Goal: Task Accomplishment & Management: Manage account settings

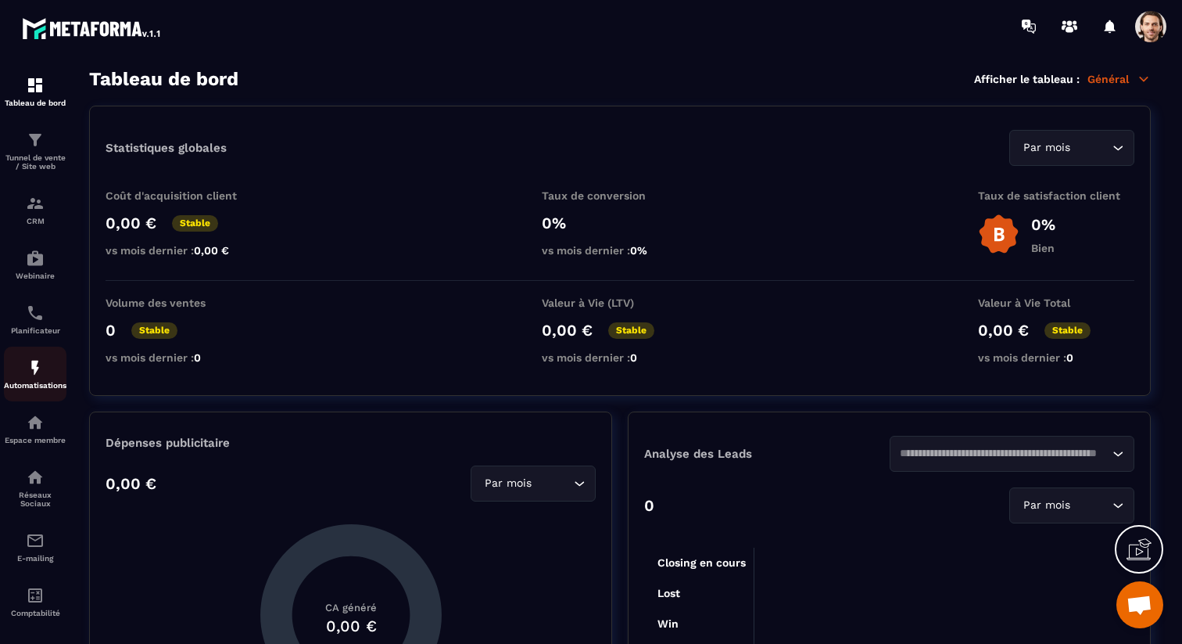
click at [30, 385] on div "Automatisations" at bounding box center [35, 373] width 63 height 31
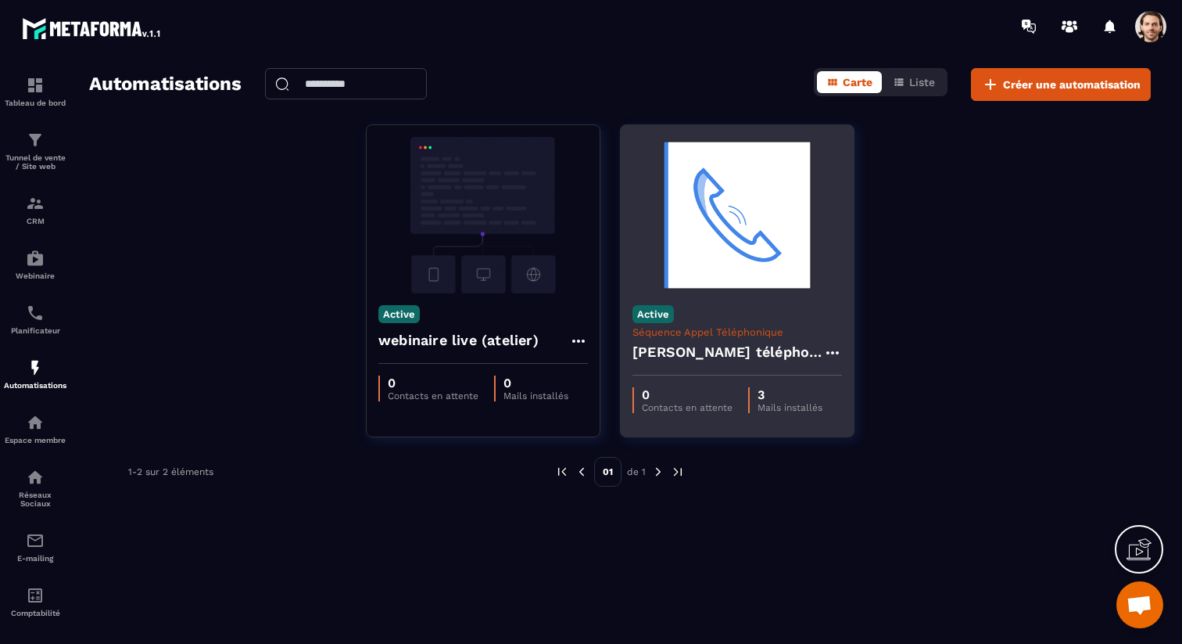
click at [744, 338] on div "[PERSON_NAME] téléphonique présence" at bounding box center [738, 357] width 210 height 38
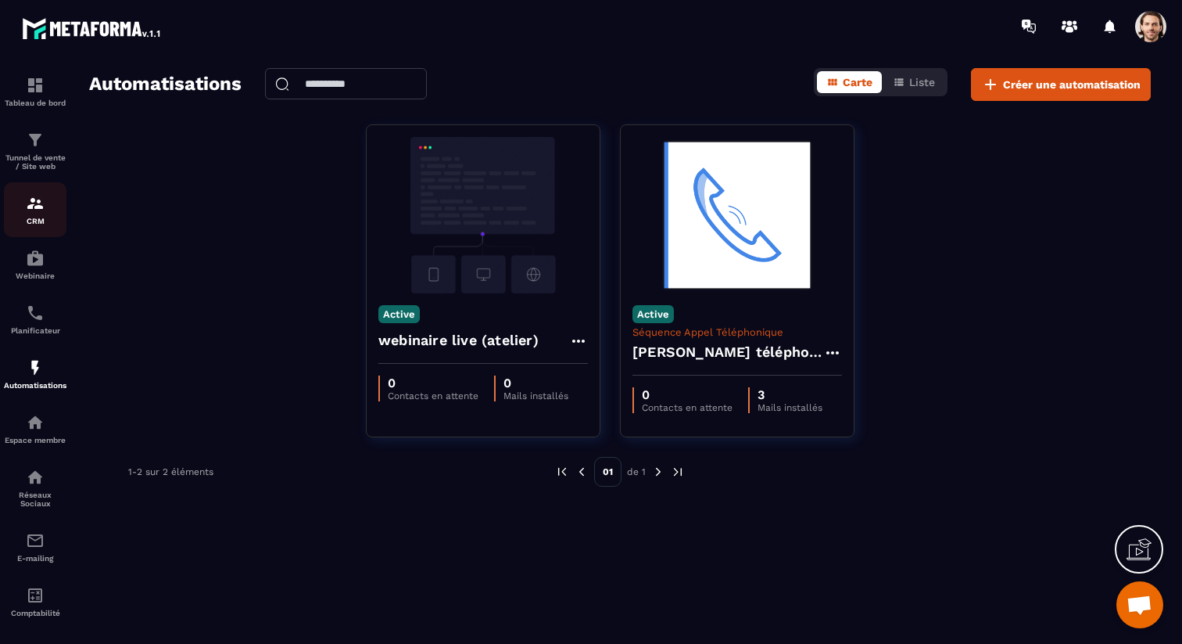
click at [36, 202] on img at bounding box center [35, 203] width 19 height 19
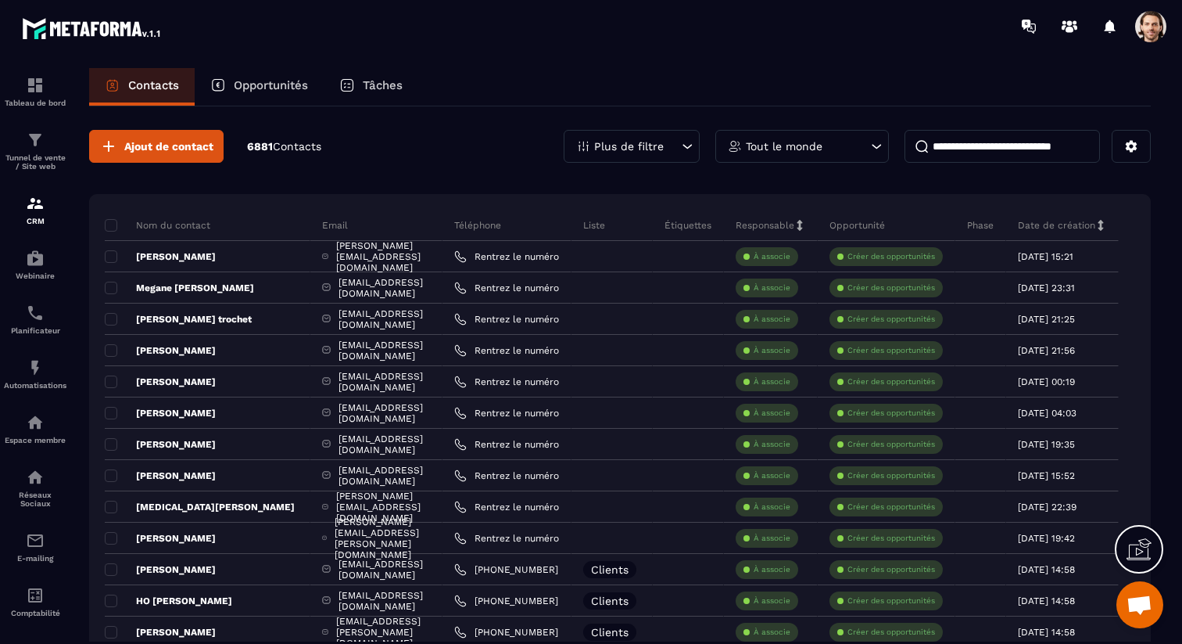
click at [275, 93] on div "Opportunités" at bounding box center [259, 87] width 129 height 38
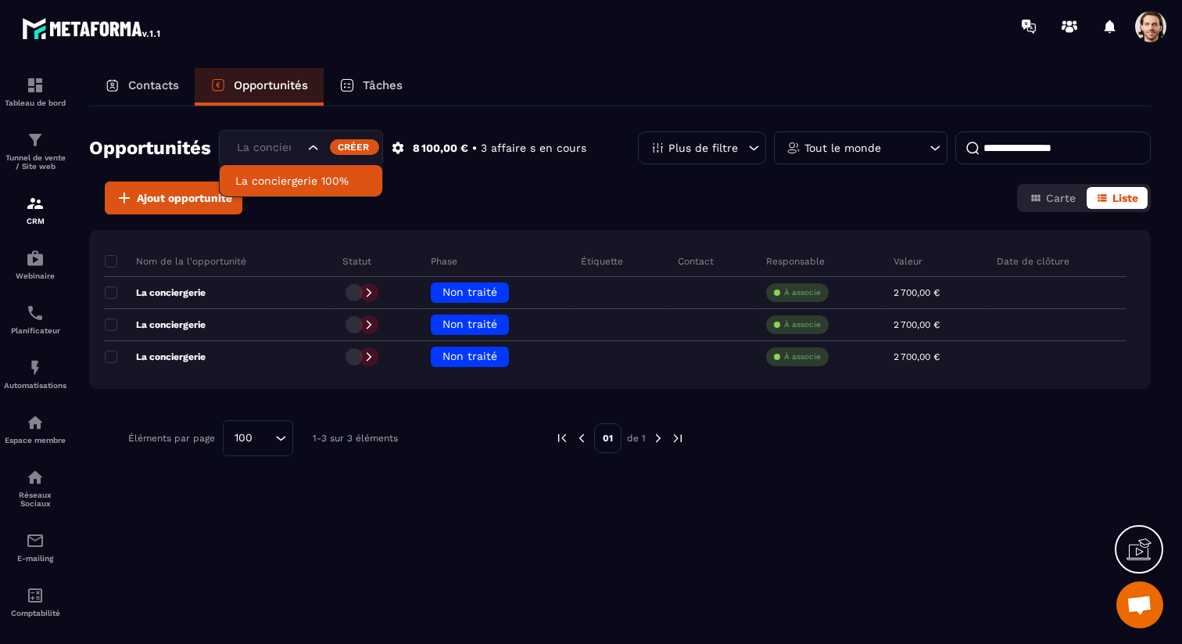
click at [290, 143] on input "Search for option" at bounding box center [268, 147] width 71 height 17
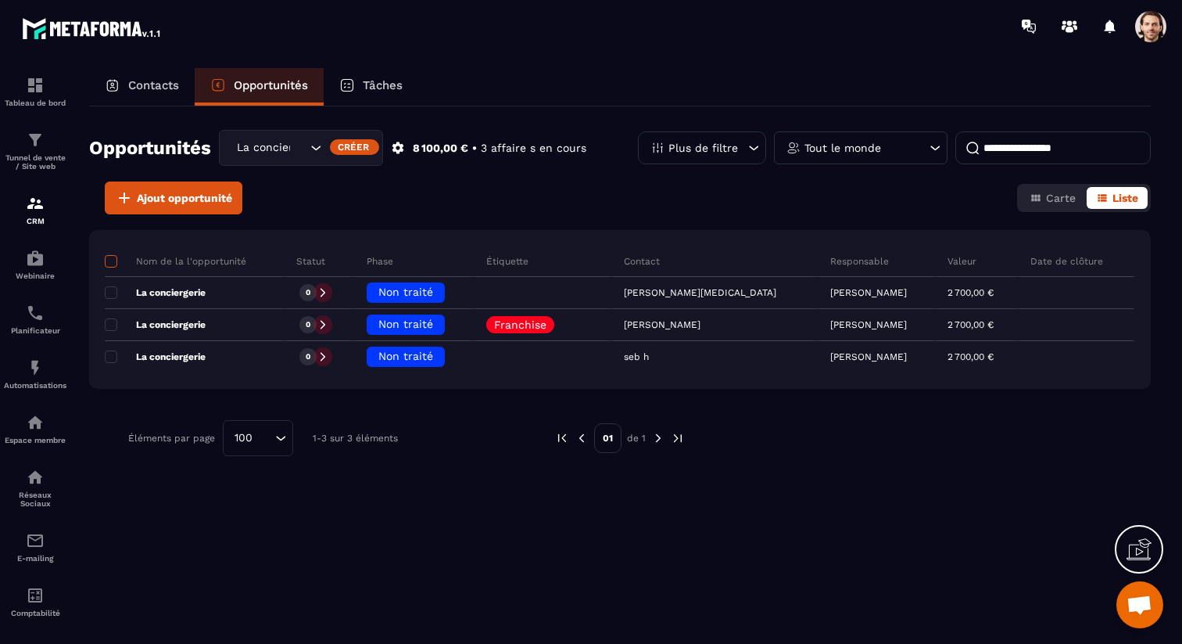
click at [111, 256] on span at bounding box center [111, 261] width 13 height 13
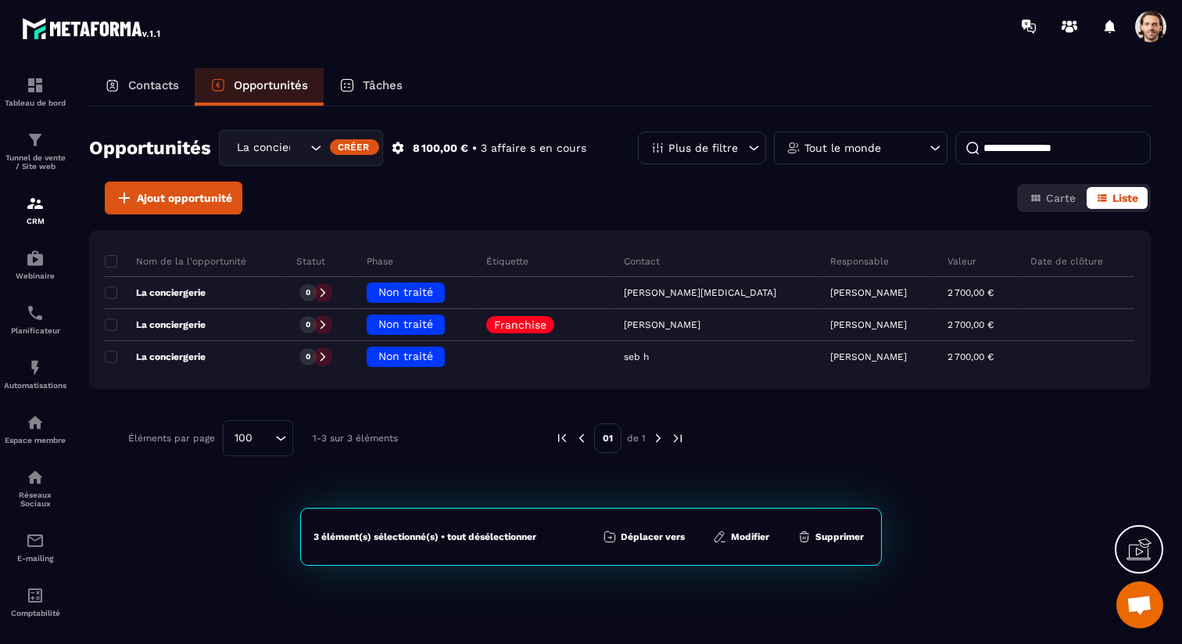
click at [819, 532] on button "Supprimer" at bounding box center [831, 537] width 76 height 16
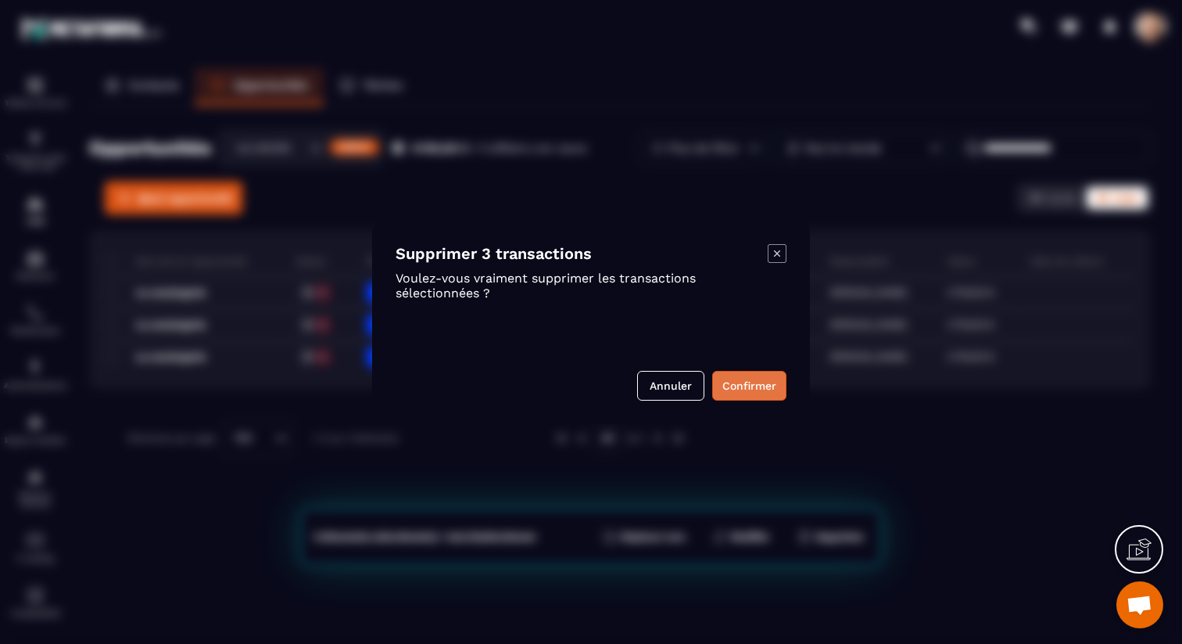
click at [737, 389] on button "Confirmer" at bounding box center [749, 386] width 74 height 30
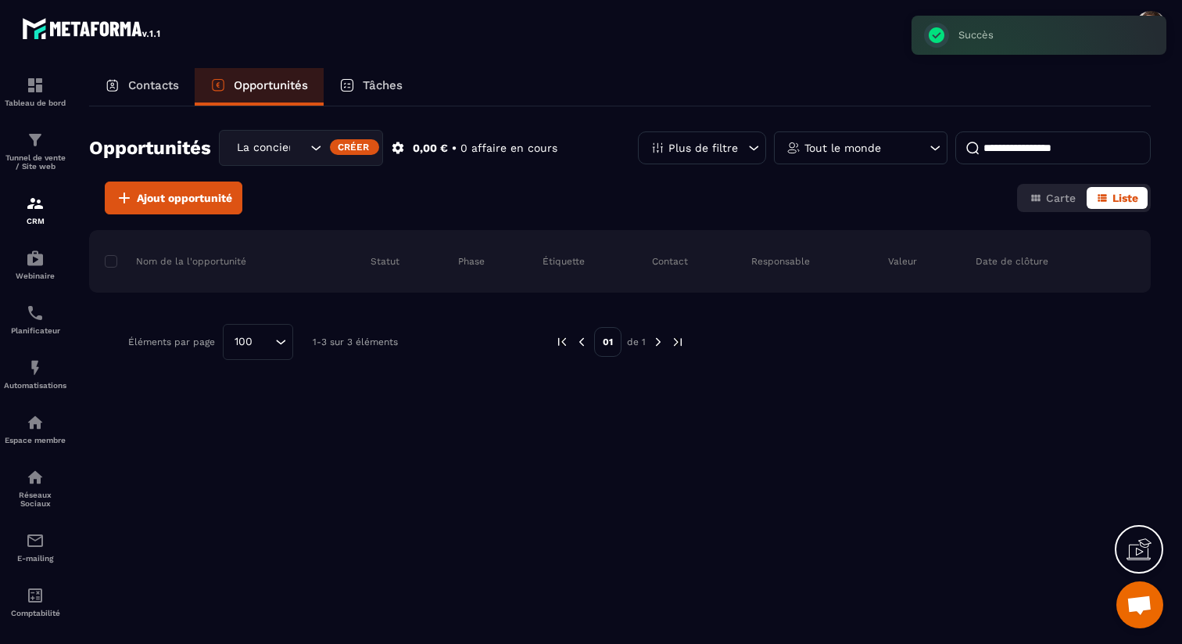
click at [392, 149] on icon at bounding box center [398, 148] width 14 height 14
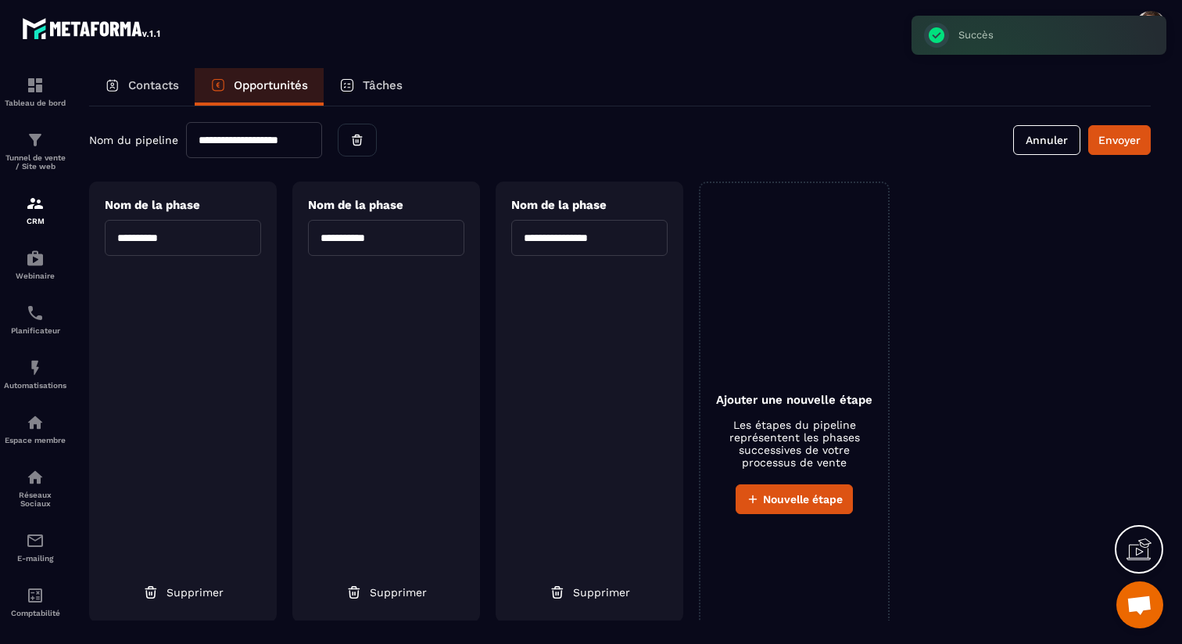
click at [299, 140] on input "**********" at bounding box center [254, 140] width 136 height 36
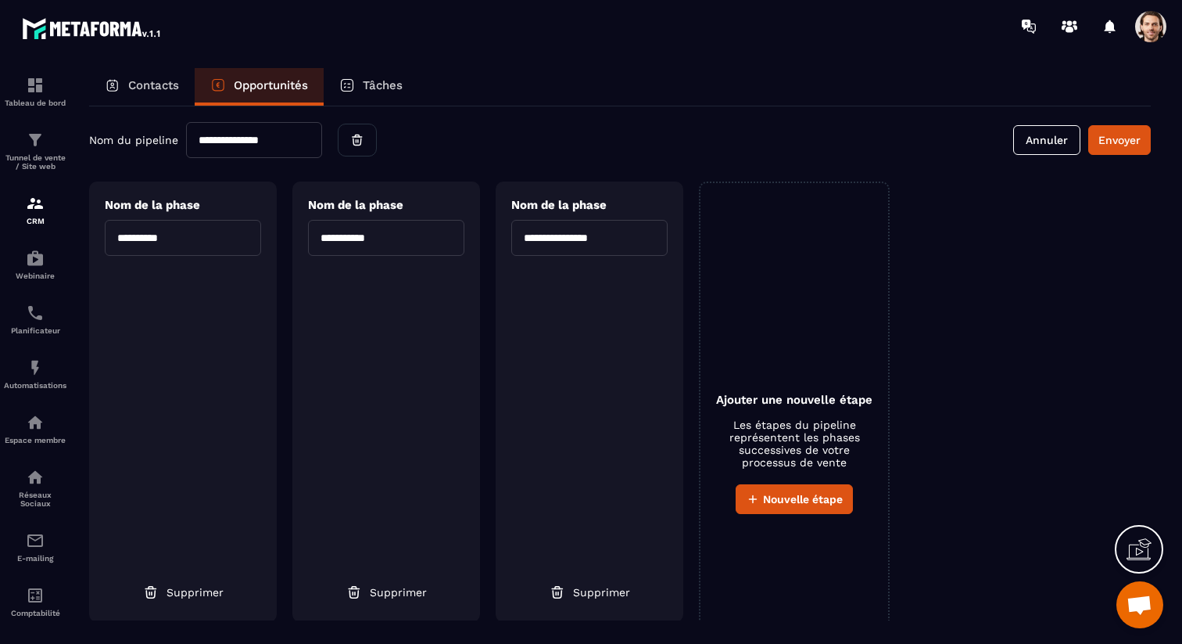
type input "**********"
click at [475, 130] on div "**********" at bounding box center [620, 140] width 1062 height 36
click at [1132, 147] on button "Envoyer" at bounding box center [1120, 140] width 63 height 30
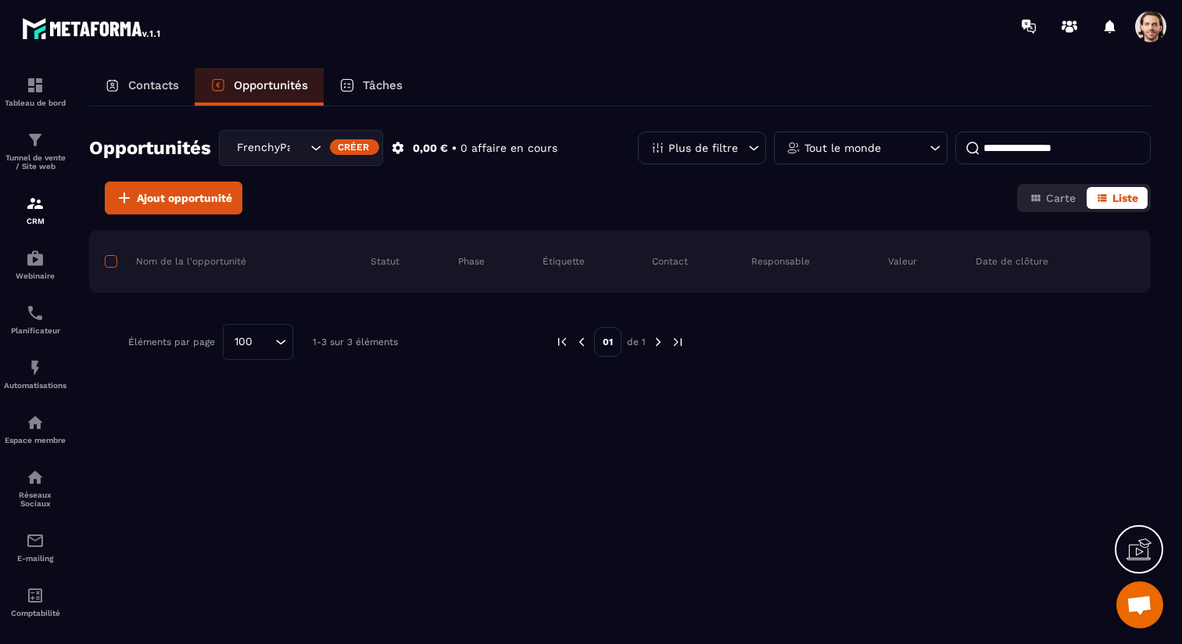
click at [114, 260] on span at bounding box center [111, 261] width 13 height 13
click at [1071, 194] on span "Carte" at bounding box center [1061, 198] width 30 height 13
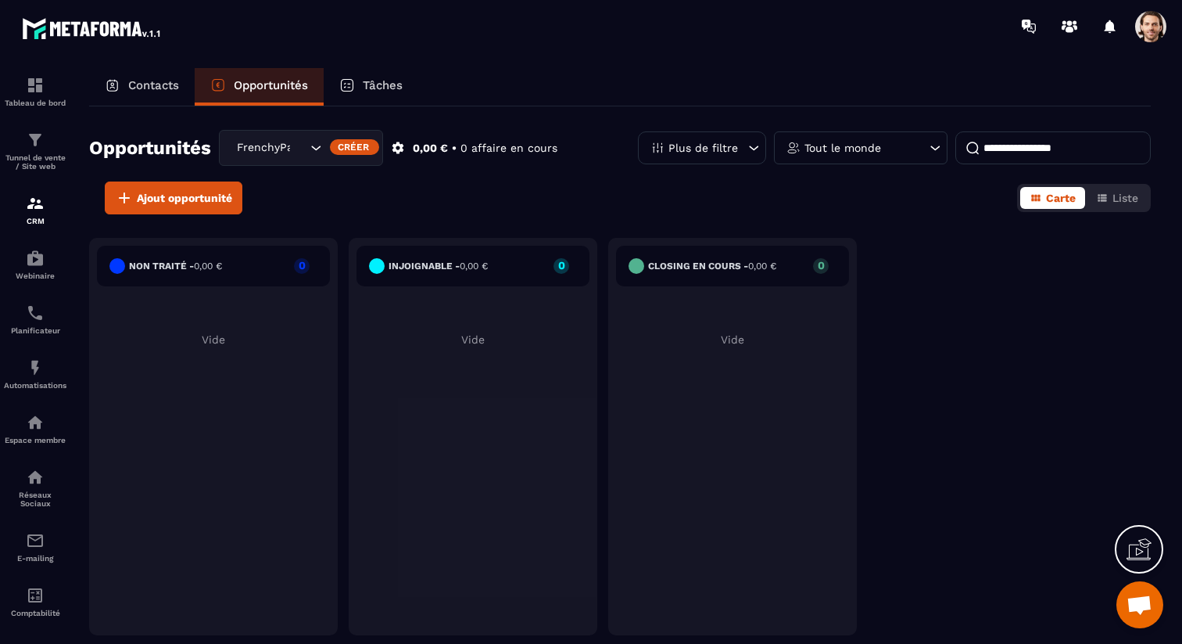
click at [397, 85] on p "Tâches" at bounding box center [383, 85] width 40 height 14
